Goal: Transaction & Acquisition: Purchase product/service

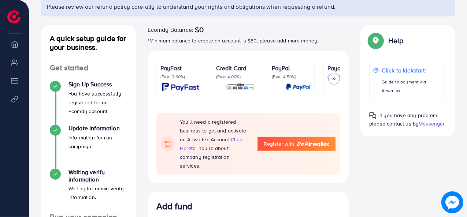
scroll to position [27, 0]
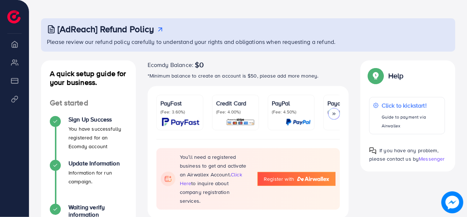
click at [229, 121] on img at bounding box center [240, 122] width 29 height 8
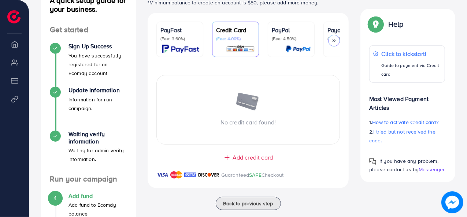
scroll to position [101, 0]
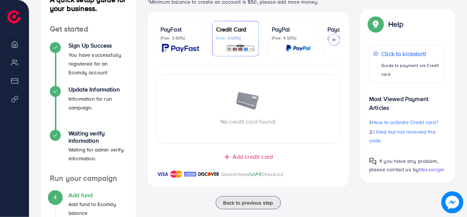
click at [244, 157] on span "Add credit card" at bounding box center [253, 157] width 40 height 8
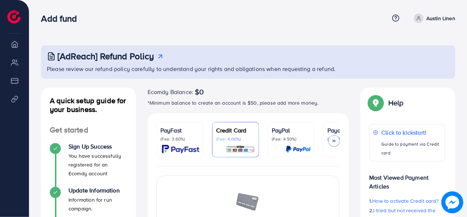
scroll to position [27, 0]
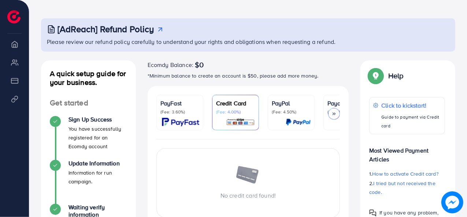
click at [170, 113] on p "(Fee: 3.60%)" at bounding box center [179, 112] width 39 height 6
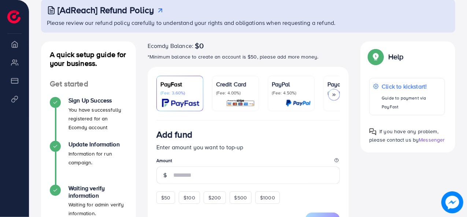
click at [243, 102] on img at bounding box center [240, 103] width 29 height 8
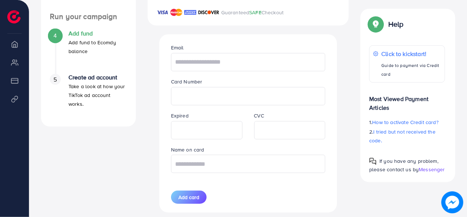
scroll to position [264, 0]
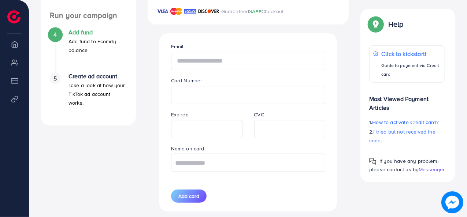
click at [242, 58] on input "text" at bounding box center [248, 61] width 155 height 18
click at [210, 66] on input "text" at bounding box center [248, 61] width 155 height 18
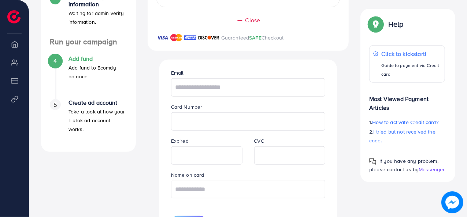
scroll to position [251, 0]
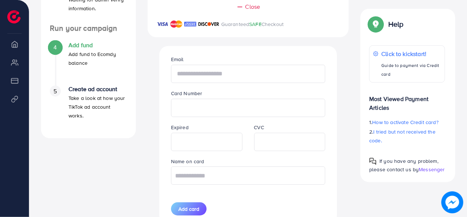
click at [201, 77] on input "text" at bounding box center [248, 74] width 155 height 18
click at [204, 134] on div at bounding box center [206, 142] width 71 height 18
click at [194, 72] on input "text" at bounding box center [248, 74] width 155 height 18
type input "**********"
click at [222, 173] on input "text" at bounding box center [248, 176] width 155 height 18
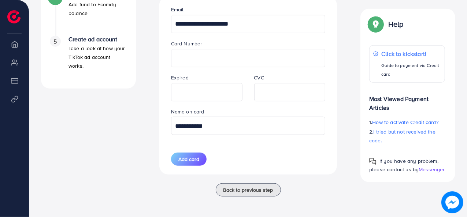
scroll to position [270, 0]
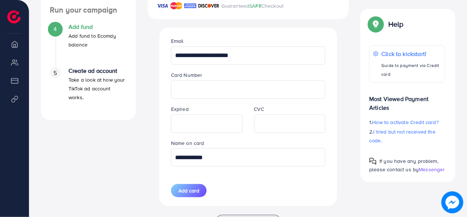
type input "**********"
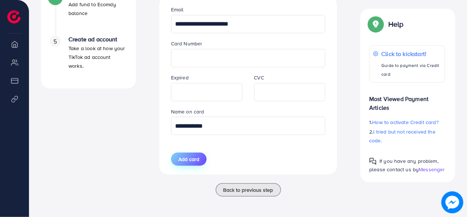
click at [183, 161] on span "Add card" at bounding box center [188, 159] width 21 height 7
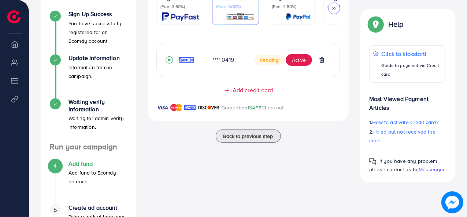
scroll to position [133, 0]
